Goal: Find specific page/section: Find specific page/section

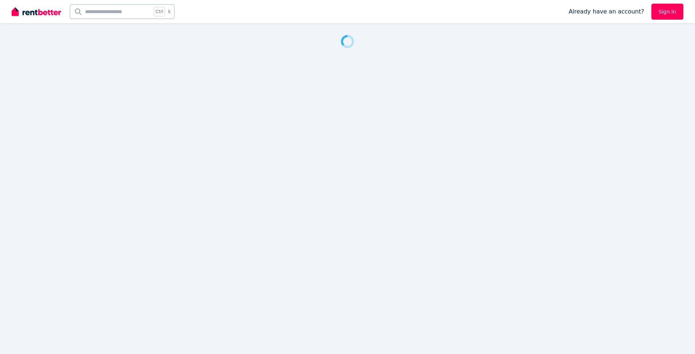
click at [123, 11] on input "text" at bounding box center [110, 12] width 81 height 14
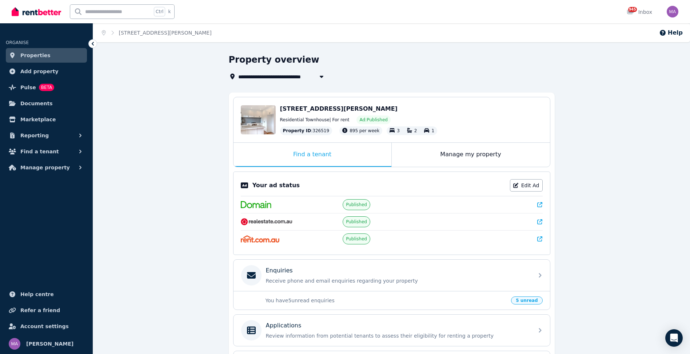
click at [122, 12] on input "text" at bounding box center [110, 12] width 81 height 14
type input "******"
click at [543, 276] on icon at bounding box center [543, 275] width 3 height 4
